Goal: Task Accomplishment & Management: Complete application form

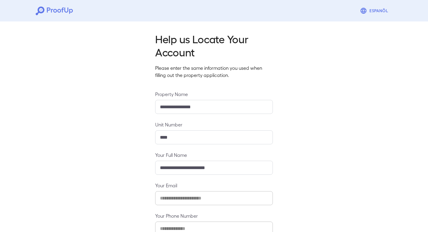
scroll to position [38, 0]
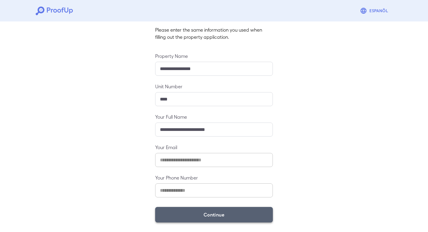
click at [190, 216] on button "Continue" at bounding box center [214, 214] width 118 height 15
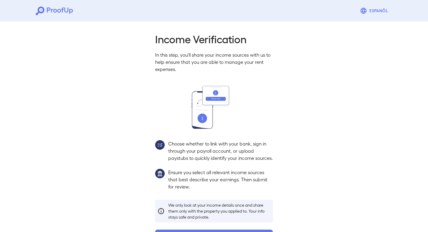
scroll to position [29, 0]
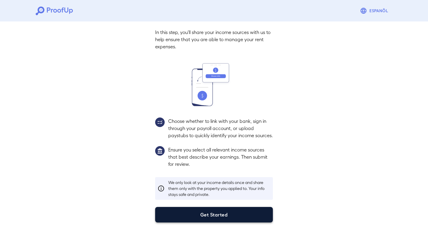
click at [196, 211] on button "Get Started" at bounding box center [214, 214] width 118 height 15
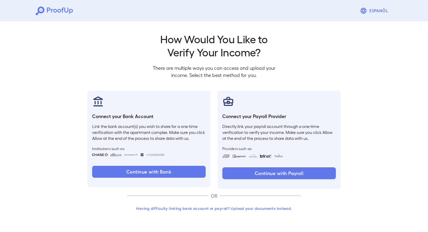
click at [217, 209] on button "Having difficulty linking bank account or payroll? Upload your documents instea…" at bounding box center [214, 208] width 174 height 11
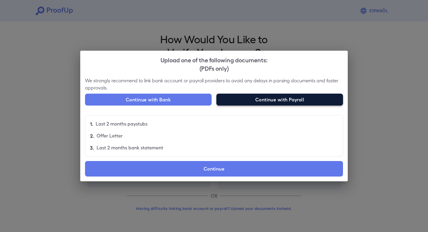
click at [261, 98] on button "Continue with Payroll" at bounding box center [280, 99] width 127 height 12
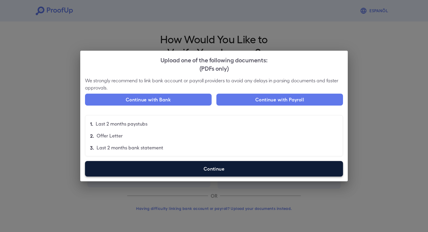
click at [229, 168] on label "Continue" at bounding box center [214, 168] width 258 height 15
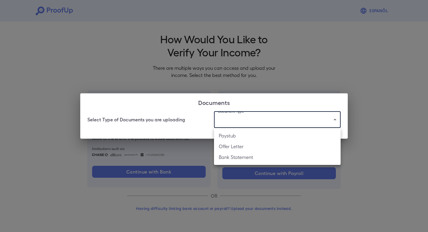
click at [252, 117] on body "Espanõl Go back How Would You Like to Verify Your Income? There are multiple wa…" at bounding box center [214, 113] width 428 height 227
click at [249, 137] on li "Paystub" at bounding box center [277, 135] width 127 height 11
type input "*******"
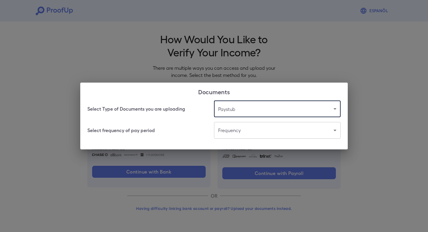
click at [248, 135] on body "Espanõl Go back How Would You Like to Verify Your Income? There are multiple wa…" at bounding box center [214, 113] width 428 height 227
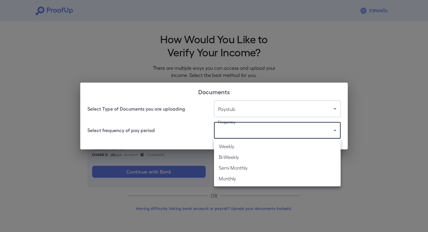
click at [243, 149] on li "Weekly" at bounding box center [277, 146] width 127 height 11
type input "******"
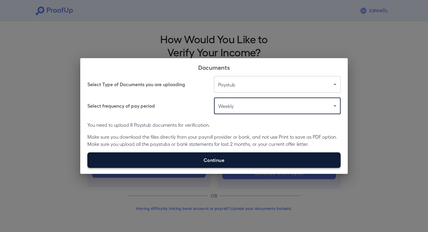
click at [230, 159] on label "Continue" at bounding box center [214, 159] width 254 height 15
click at [88, 167] on input "Continue" at bounding box center [87, 167] width 0 height 0
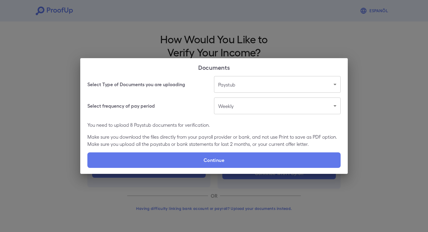
click at [266, 124] on p "You need to upload 8 Paystub documents for verification." at bounding box center [214, 124] width 254 height 7
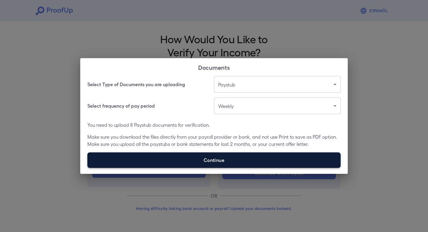
click at [244, 160] on label "Continue" at bounding box center [214, 159] width 254 height 15
click at [88, 167] on input "Continue" at bounding box center [87, 167] width 0 height 0
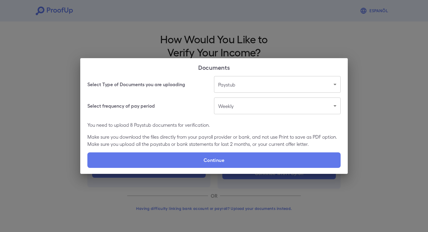
click at [263, 148] on div "Select Type of Documents you are uploading Paystub ******* ​ Select frequency o…" at bounding box center [214, 125] width 268 height 98
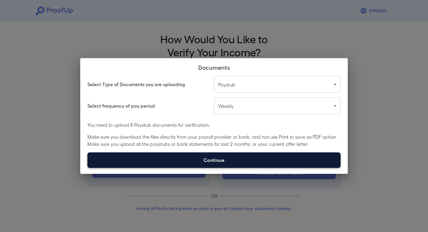
click at [263, 158] on label "Continue" at bounding box center [214, 159] width 254 height 15
click at [88, 167] on input "Continue" at bounding box center [87, 167] width 0 height 0
type input "**********"
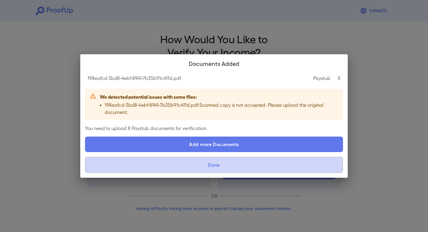
click at [219, 164] on button "Done" at bounding box center [214, 165] width 258 height 16
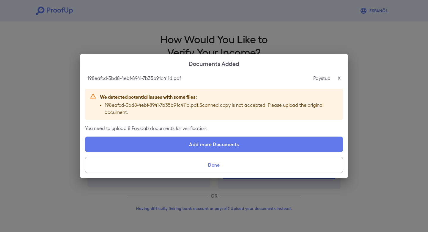
click at [214, 164] on button "Done" at bounding box center [214, 165] width 258 height 16
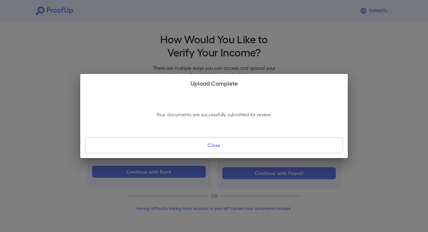
click at [229, 144] on button "Close" at bounding box center [214, 145] width 258 height 16
